Goal: Consume media (video, audio)

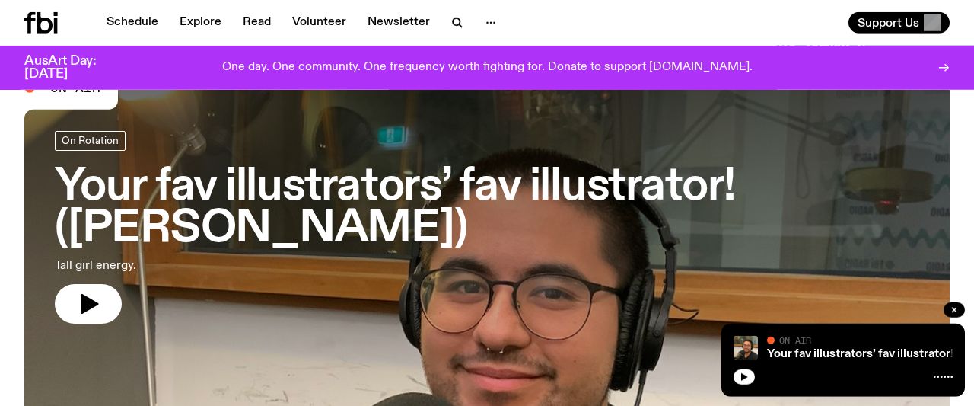
scroll to position [79, 0]
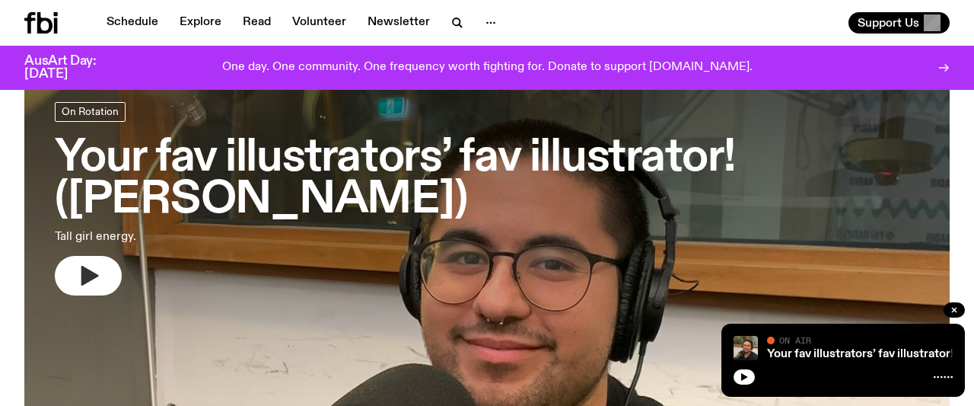
click at [104, 271] on button "button" at bounding box center [88, 276] width 67 height 40
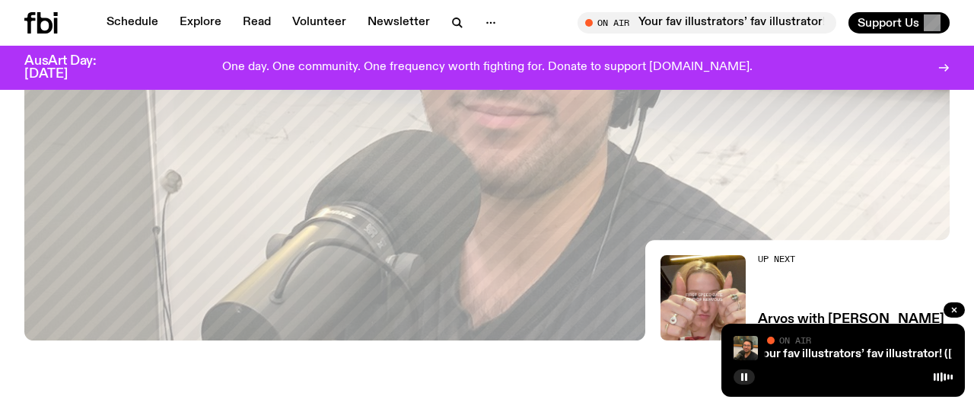
scroll to position [237, 0]
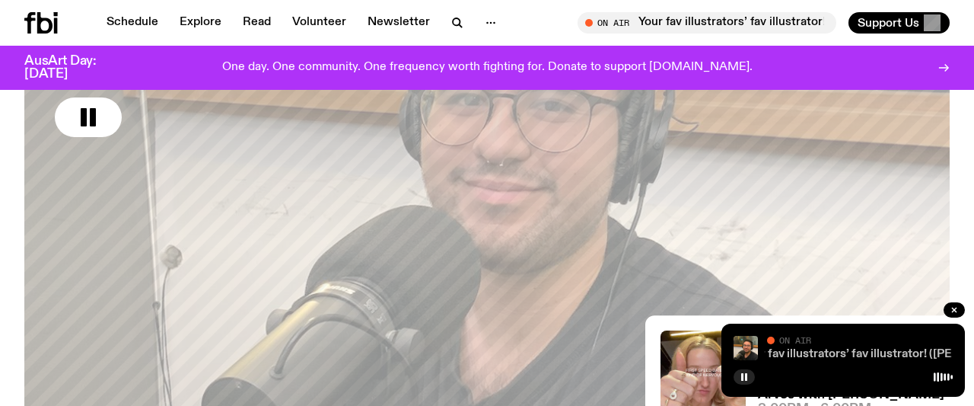
click at [582, 355] on link "Your fav illustrators’ fav illustrator! ([PERSON_NAME])" at bounding box center [890, 354] width 298 height 12
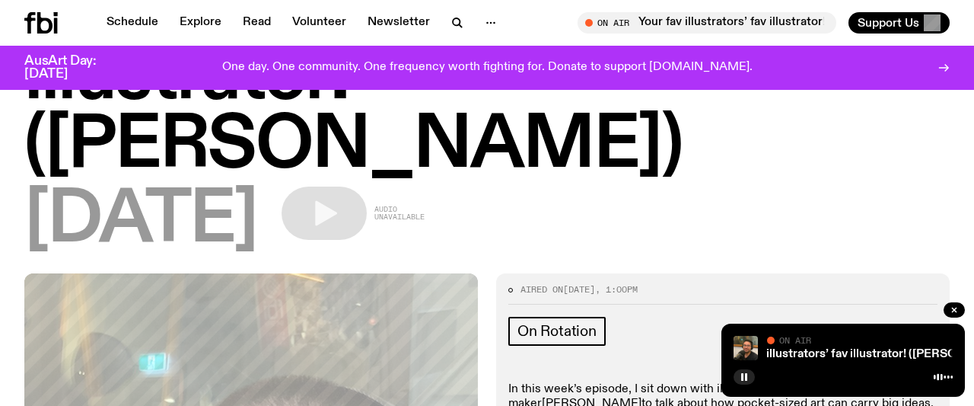
scroll to position [316, 0]
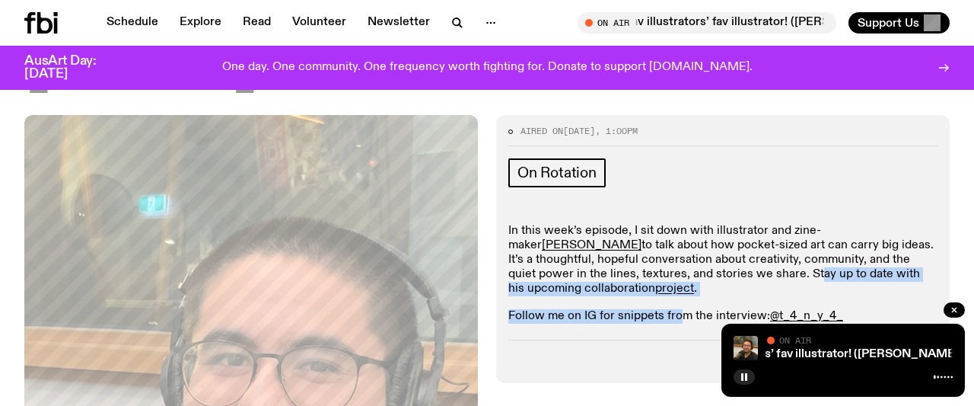
drag, startPoint x: 683, startPoint y: 247, endPoint x: 678, endPoint y: 202, distance: 44.4
click at [582, 224] on div "In this week’s episode, I sit down with illustrator and zine-maker [PERSON_NAME…" at bounding box center [722, 274] width 429 height 100
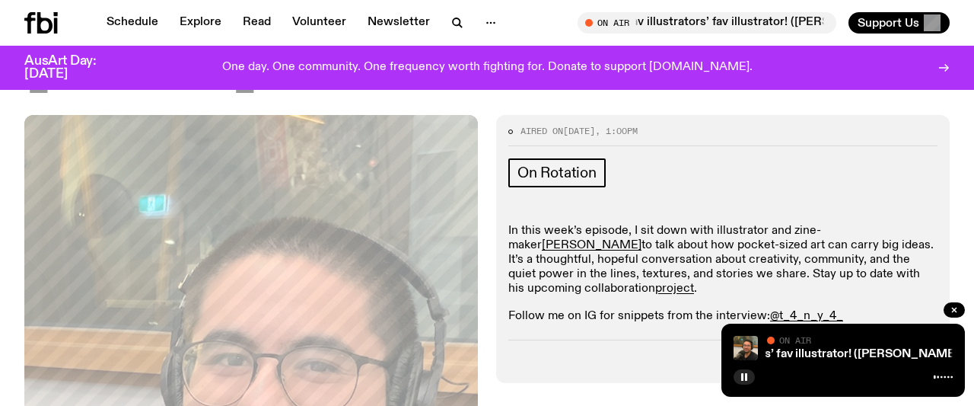
click at [582, 224] on p "In this week’s episode, I sit down with illustrator and zine-maker [PERSON_NAME…" at bounding box center [722, 260] width 429 height 73
drag, startPoint x: 669, startPoint y: 165, endPoint x: 677, endPoint y: 229, distance: 64.4
click at [582, 229] on div "In this week’s episode, I sit down with illustrator and zine-maker [PERSON_NAME…" at bounding box center [722, 274] width 429 height 100
click at [582, 378] on button "button" at bounding box center [744, 376] width 21 height 15
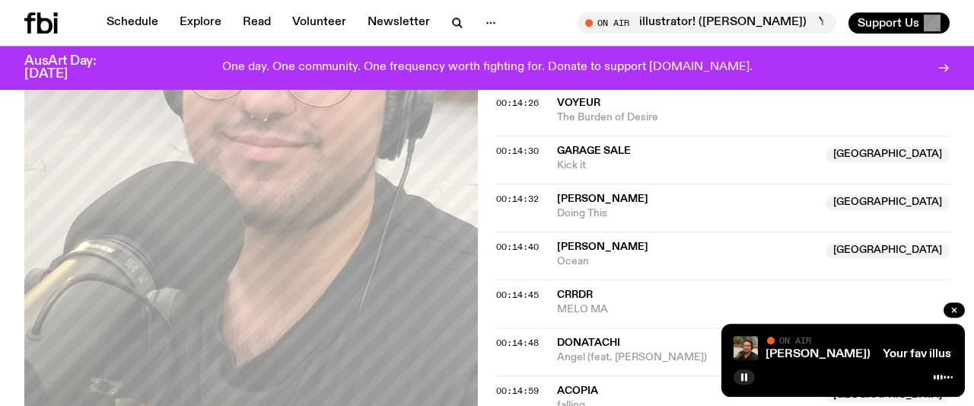
scroll to position [1503, 0]
